Goal: Information Seeking & Learning: Learn about a topic

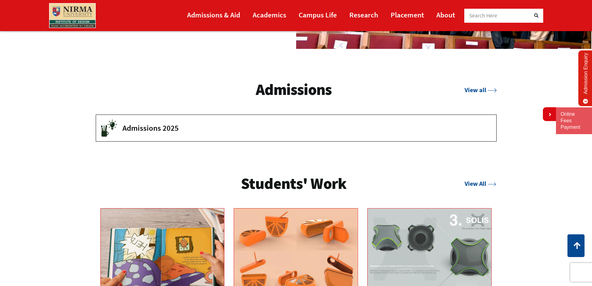
scroll to position [1037, 0]
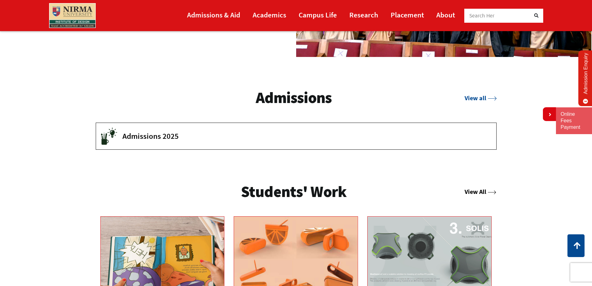
click at [468, 192] on link "View All" at bounding box center [481, 191] width 32 height 8
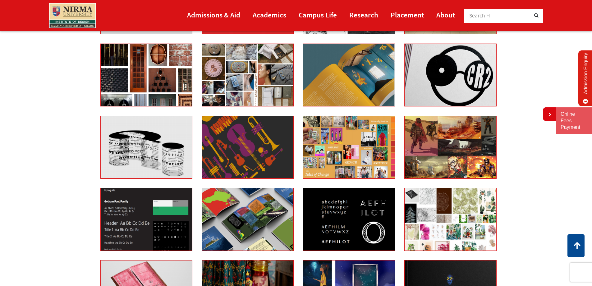
scroll to position [746, 0]
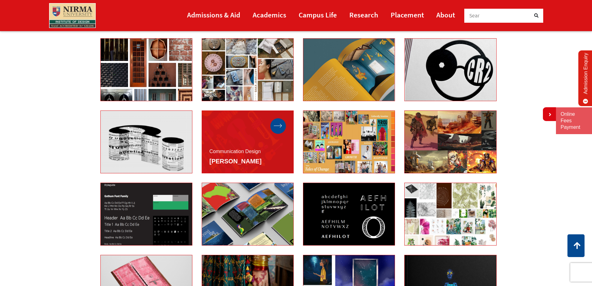
click at [279, 128] on link at bounding box center [278, 125] width 8 height 5
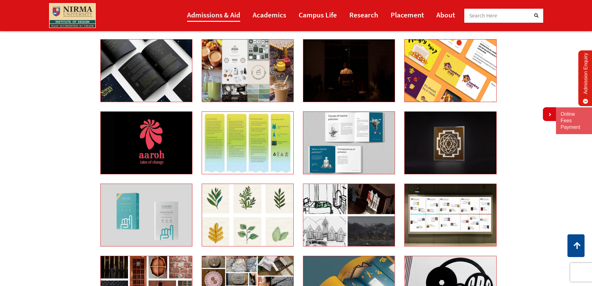
scroll to position [528, 0]
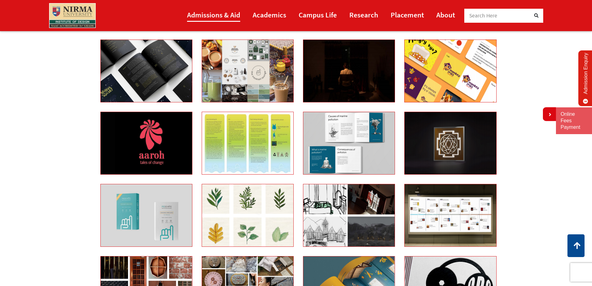
click at [227, 14] on link "Admissions & Aid" at bounding box center [213, 15] width 53 height 14
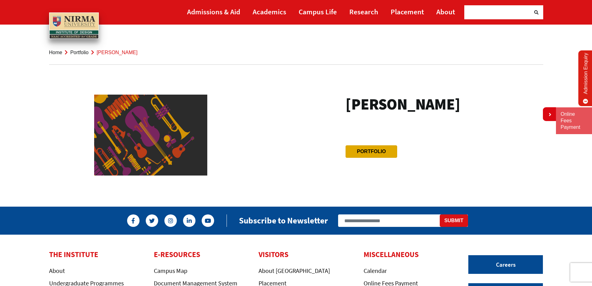
click at [364, 151] on link "Portfolio" at bounding box center [371, 151] width 29 height 5
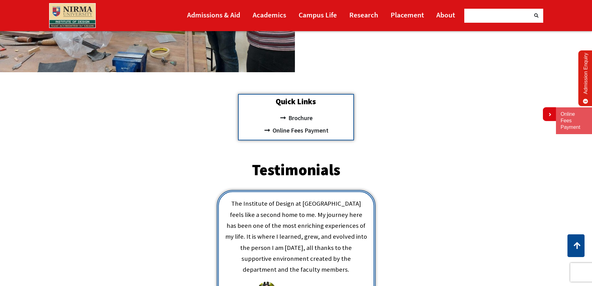
scroll to position [142, 0]
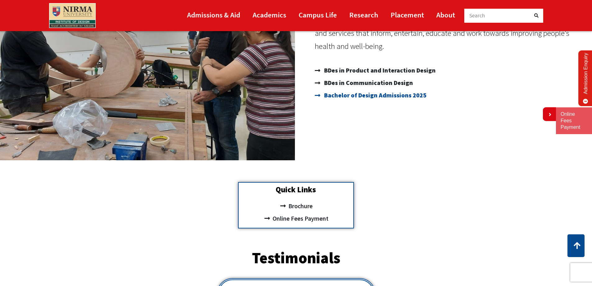
click at [352, 94] on span "Bachelor of Design Admissions 2025" at bounding box center [375, 95] width 104 height 12
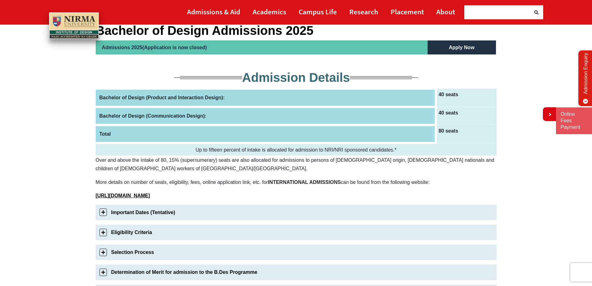
scroll to position [93, 0]
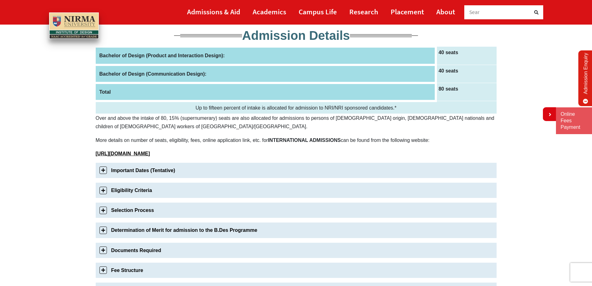
click at [101, 170] on link "Important Dates (Tentative)" at bounding box center [296, 169] width 401 height 15
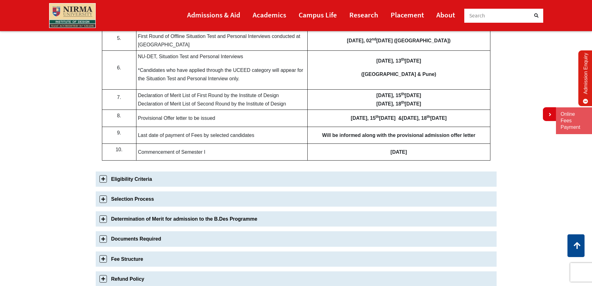
scroll to position [343, 0]
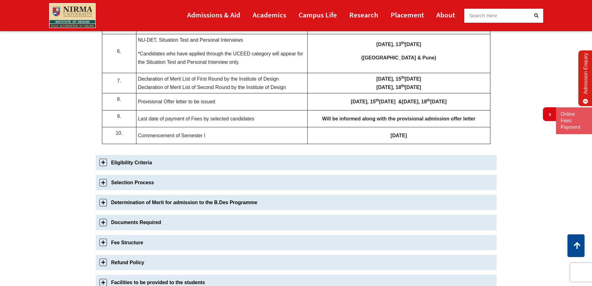
click at [103, 163] on link "Eligibility Criteria" at bounding box center [296, 162] width 401 height 15
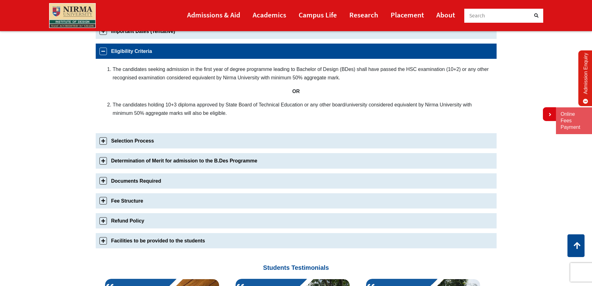
scroll to position [238, 0]
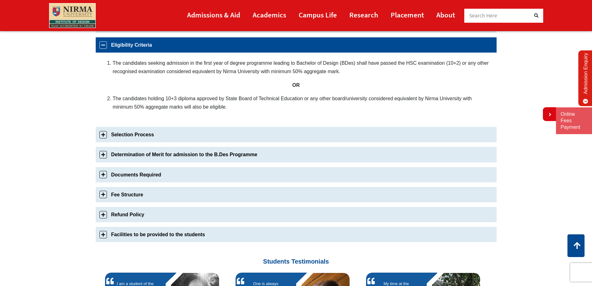
click at [101, 133] on link "Selection Process" at bounding box center [296, 134] width 401 height 15
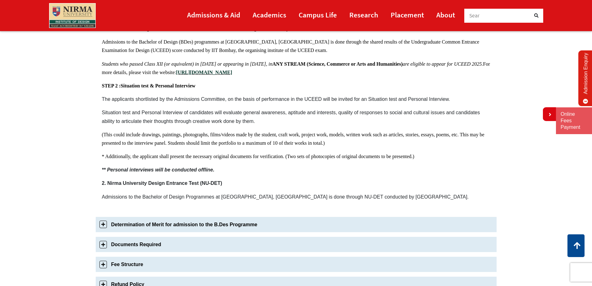
scroll to position [351, 0]
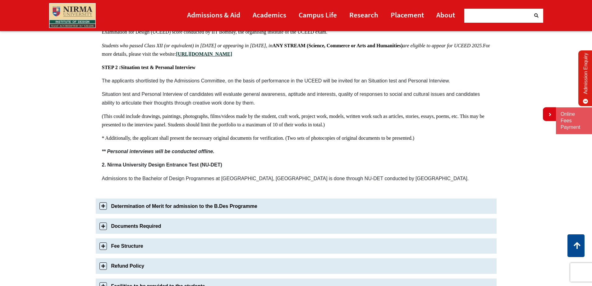
click at [103, 206] on link "Determination of Merit for admission to the B.Des Programme" at bounding box center [296, 205] width 401 height 15
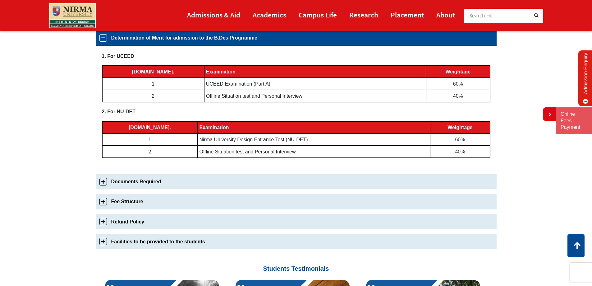
scroll to position [278, 0]
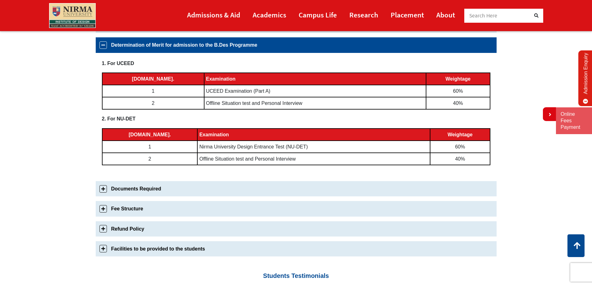
click at [105, 188] on link "Documents Required" at bounding box center [296, 188] width 401 height 15
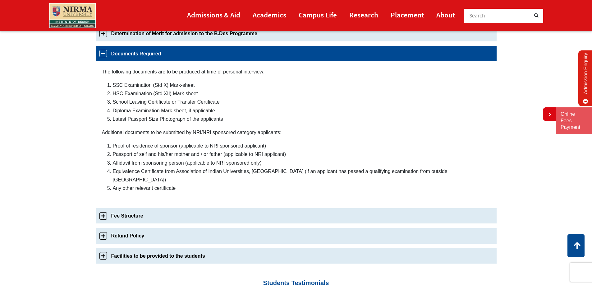
scroll to position [298, 0]
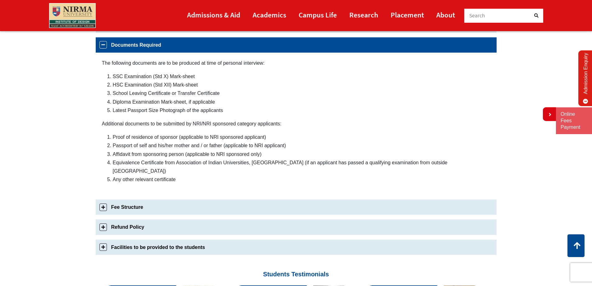
click at [103, 199] on link "Fee Structure" at bounding box center [296, 206] width 401 height 15
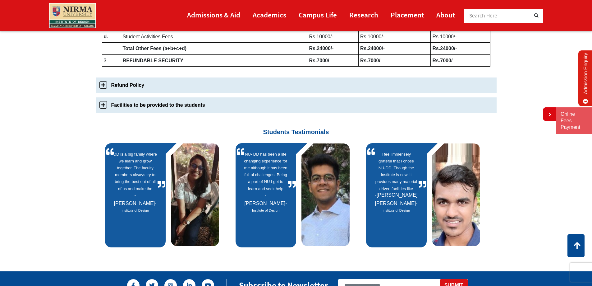
scroll to position [411, 0]
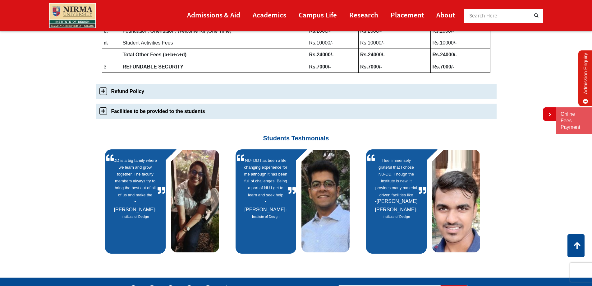
click at [104, 112] on link "Facilities to be provided to the students" at bounding box center [296, 110] width 401 height 15
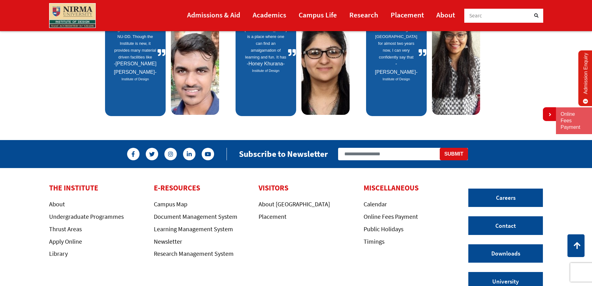
scroll to position [482, 0]
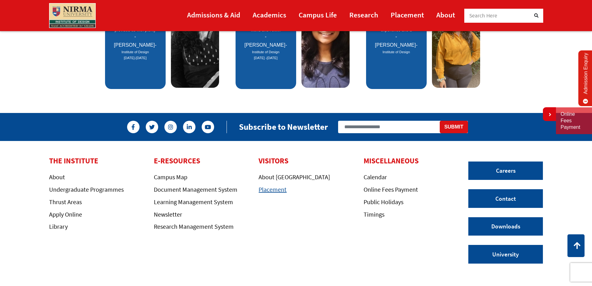
click at [277, 191] on link "Placement" at bounding box center [273, 189] width 28 height 8
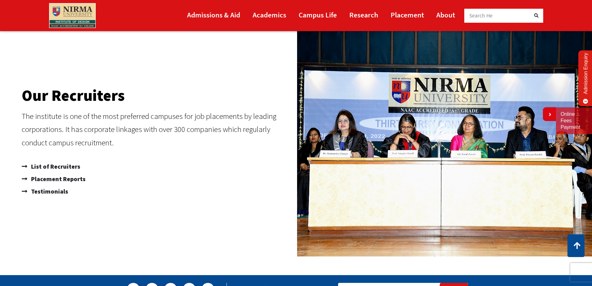
scroll to position [404, 0]
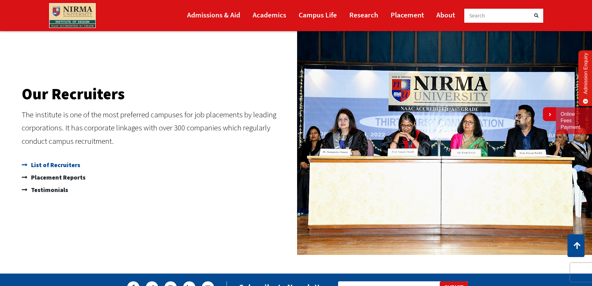
click at [73, 164] on span "List of Recruiters" at bounding box center [55, 164] width 51 height 12
